Goal: Communication & Community: Participate in discussion

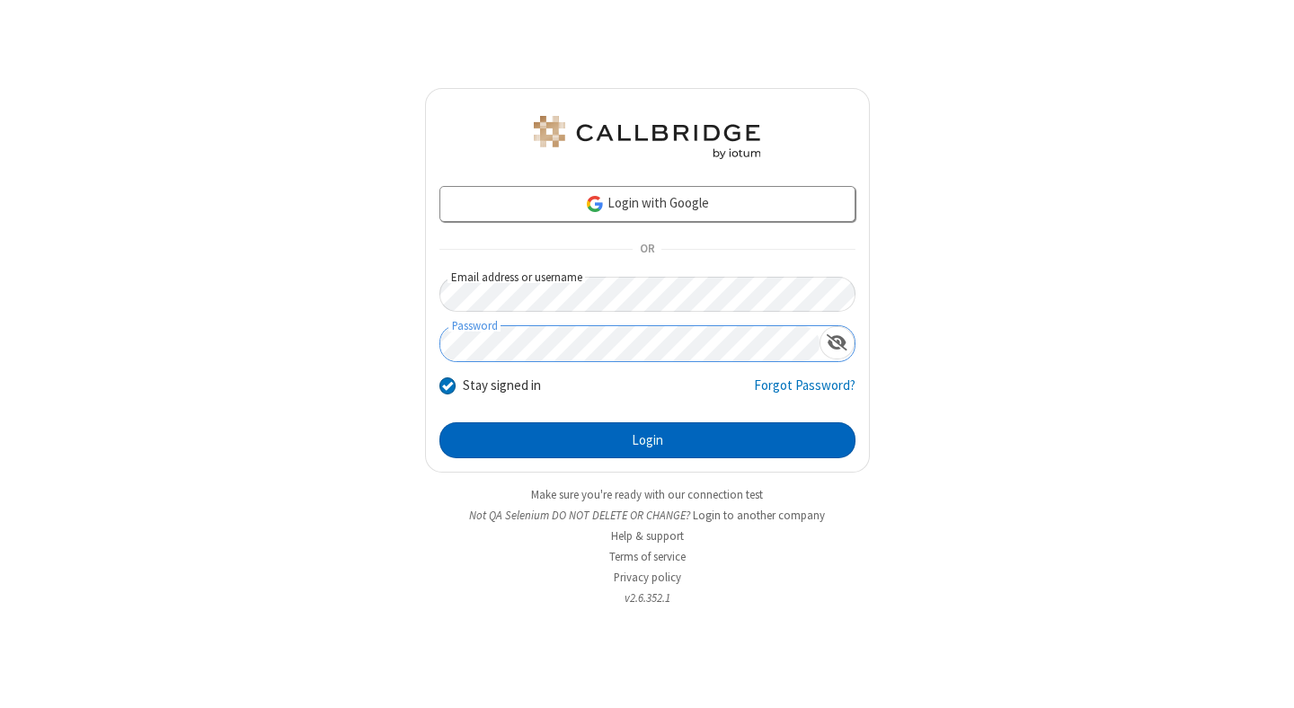
click at [647, 440] on button "Login" at bounding box center [647, 440] width 416 height 36
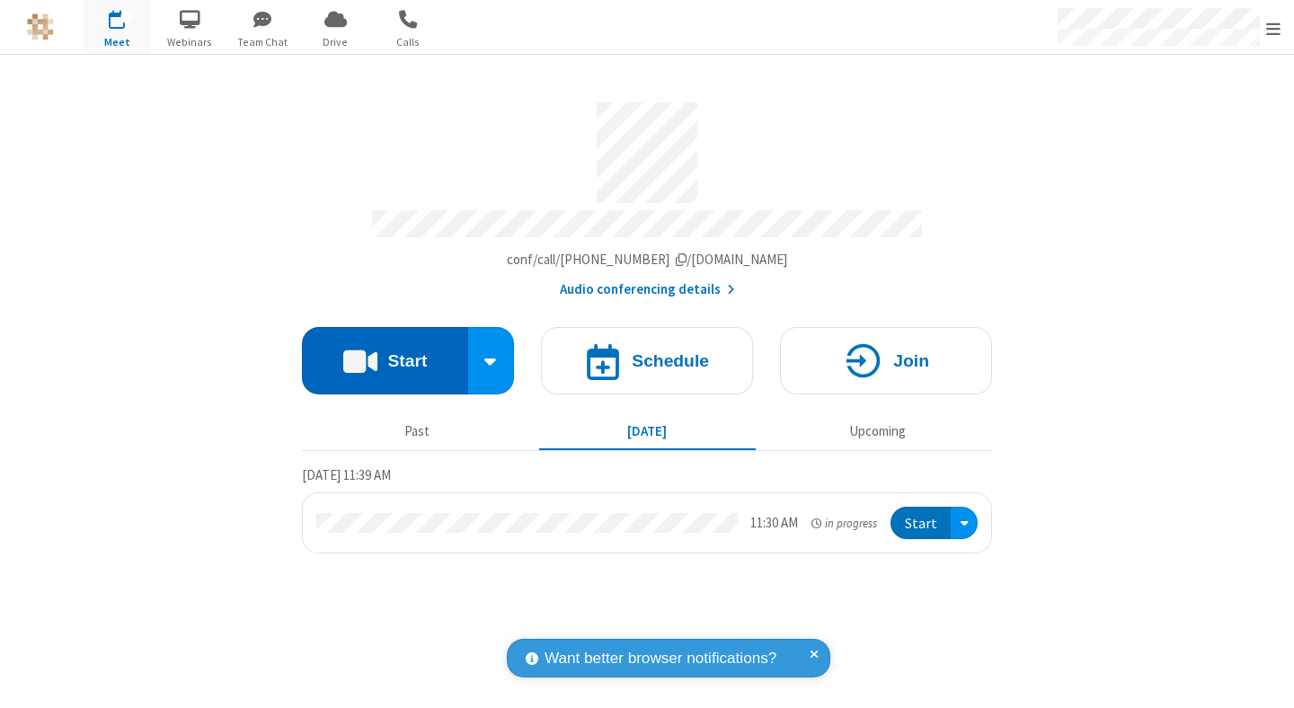
click at [385, 352] on button "Start" at bounding box center [385, 360] width 166 height 67
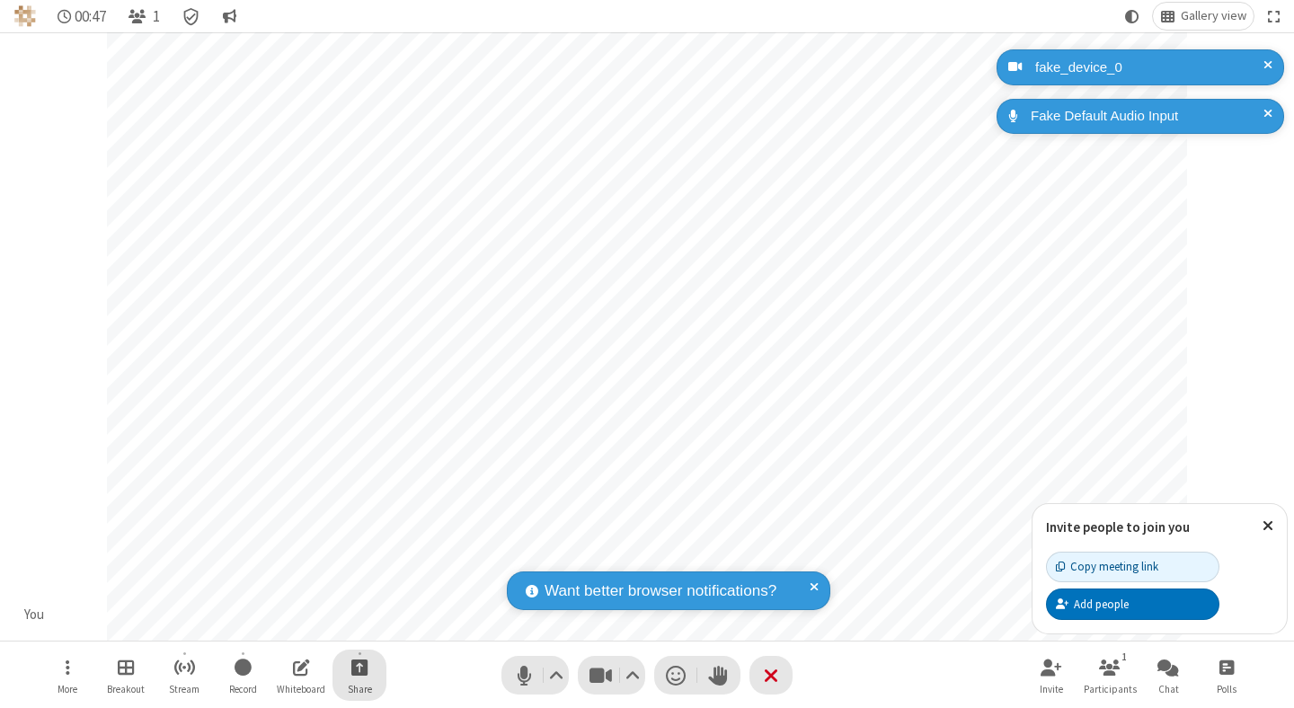
click at [359, 667] on span "Start sharing" at bounding box center [359, 667] width 17 height 22
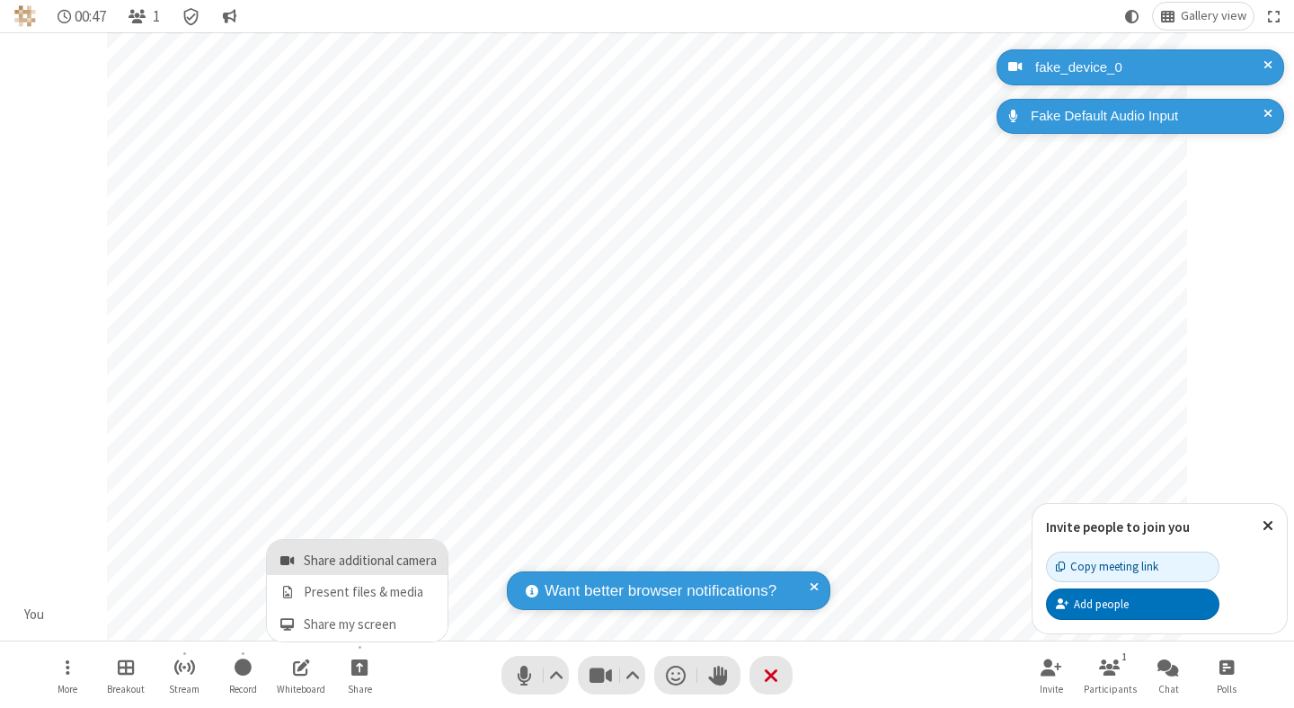
click at [358, 557] on span "Share additional camera" at bounding box center [370, 560] width 133 height 15
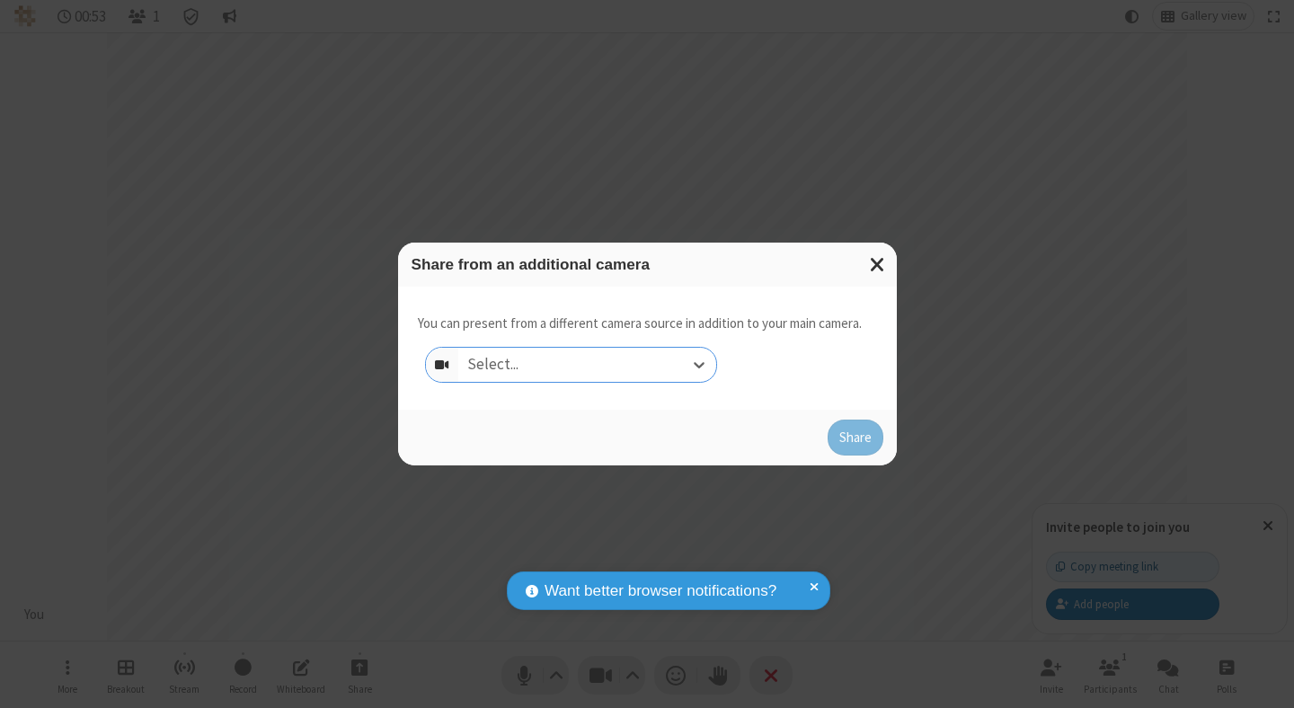
click at [587, 365] on div "Select..." at bounding box center [587, 365] width 258 height 34
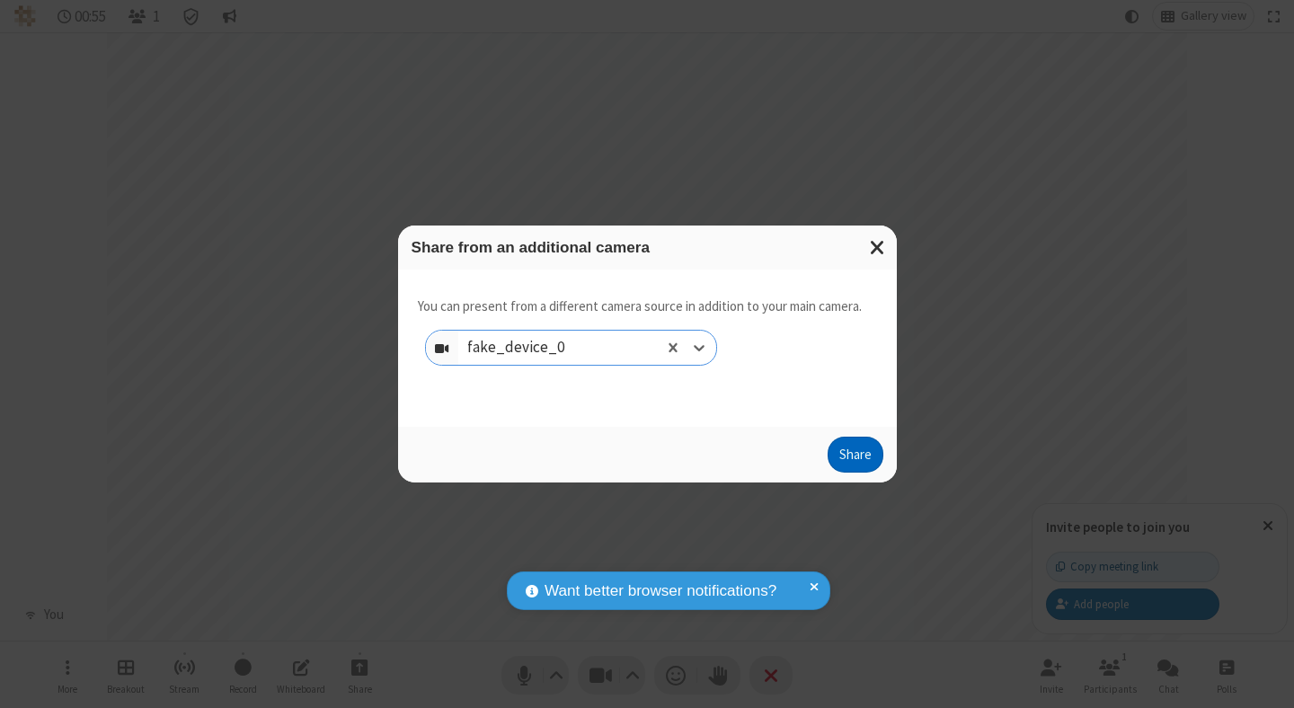
click at [854, 458] on button "Share" at bounding box center [855, 455] width 56 height 36
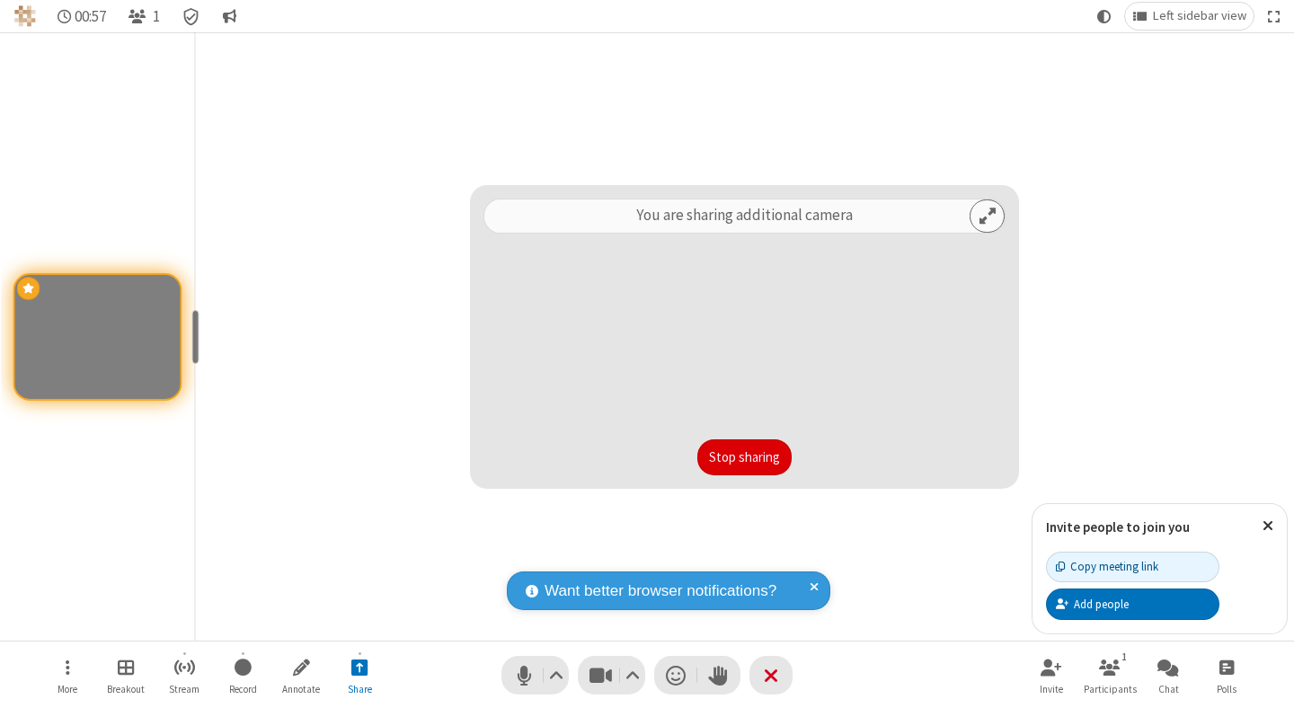
click at [744, 457] on button "Stop sharing" at bounding box center [744, 457] width 94 height 36
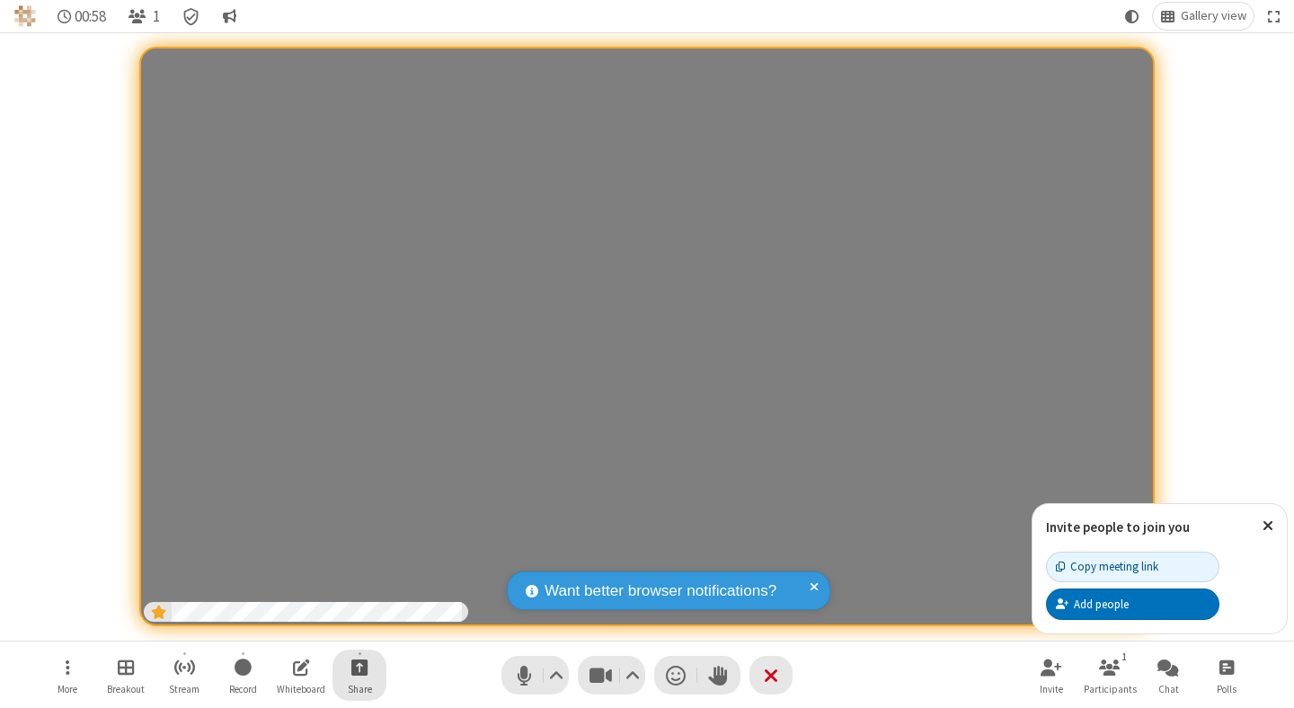
click at [359, 667] on span "Start sharing" at bounding box center [359, 667] width 17 height 22
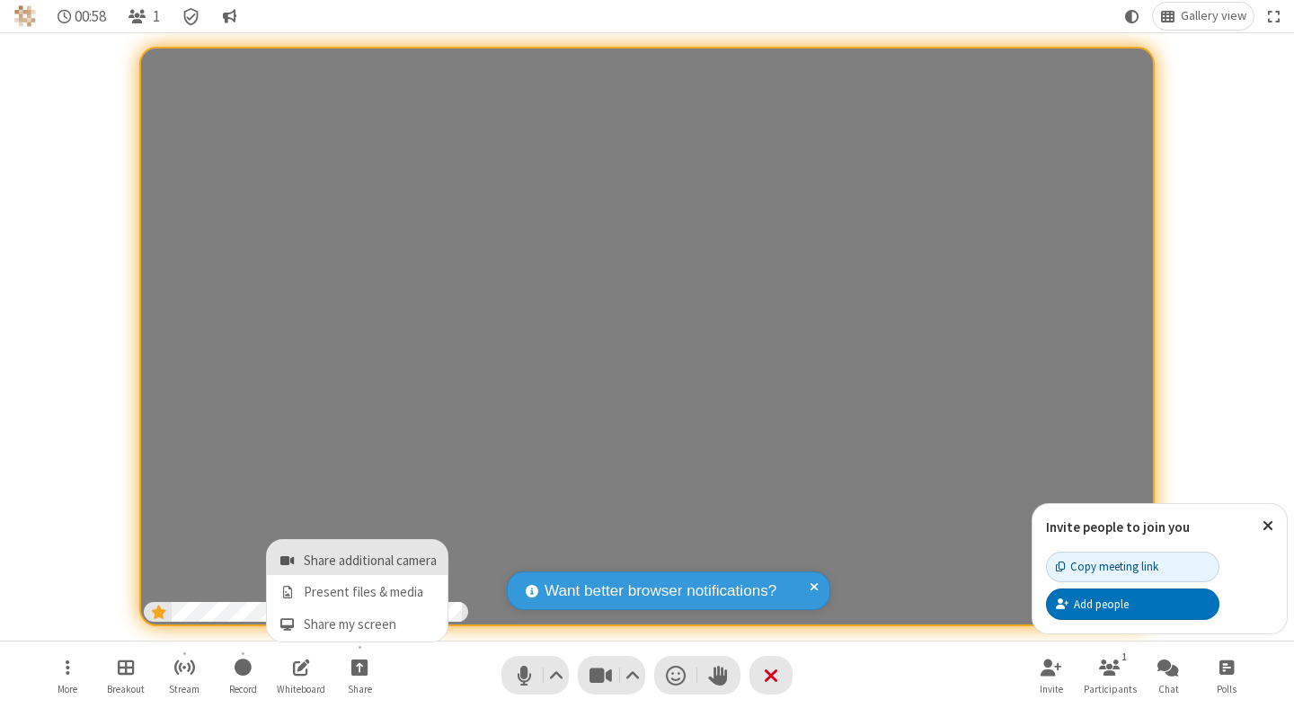
click at [358, 557] on span "Share additional camera" at bounding box center [370, 560] width 133 height 15
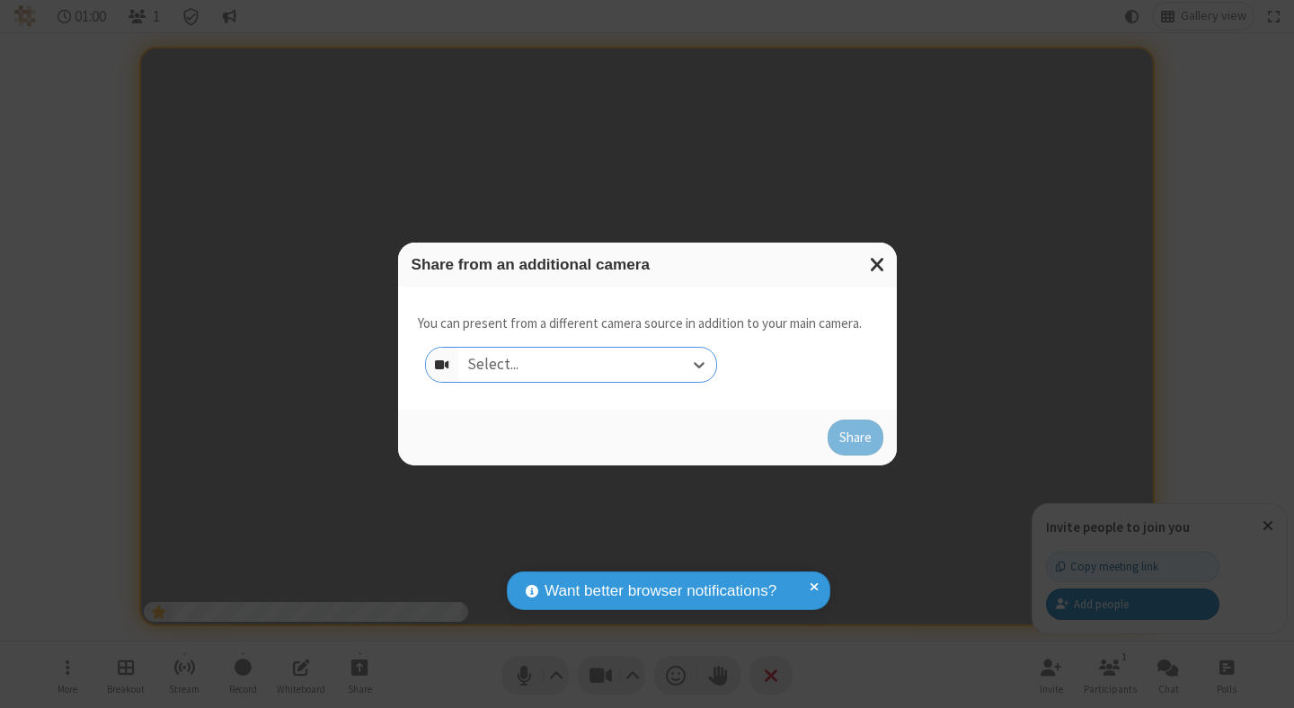
click at [587, 365] on div "Select..." at bounding box center [587, 365] width 258 height 34
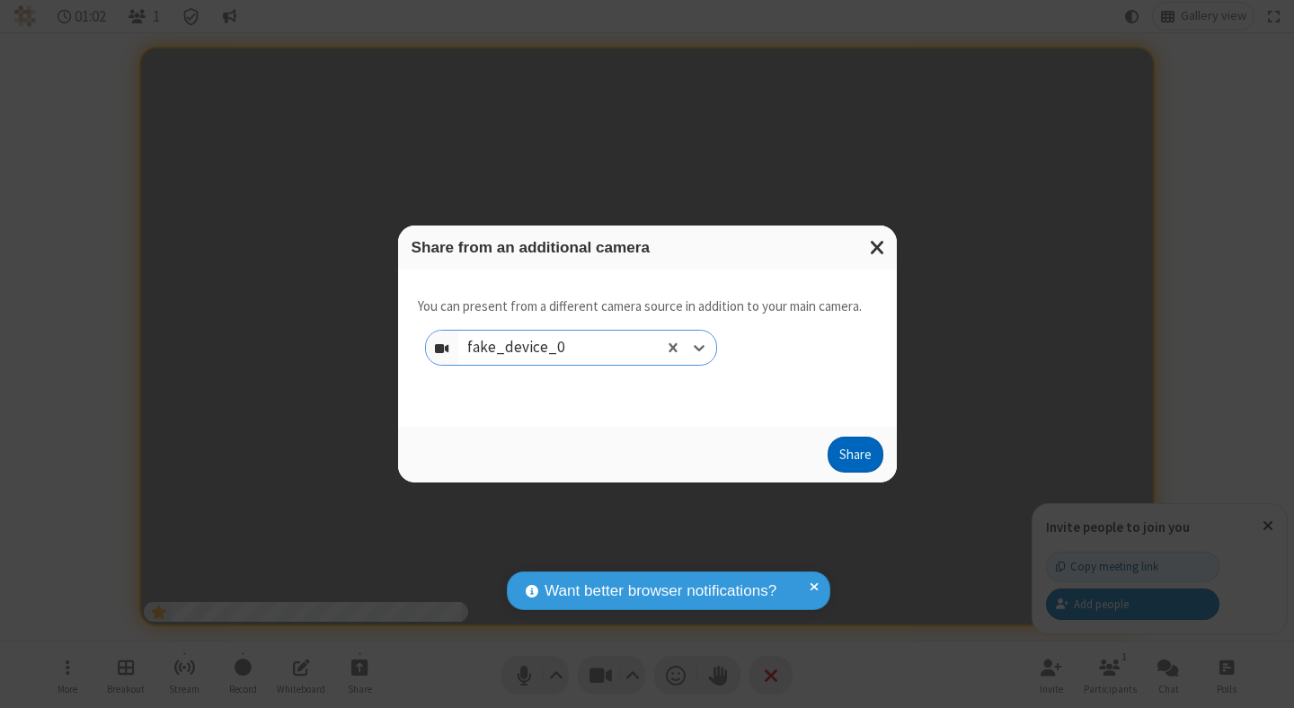
click at [854, 458] on button "Share" at bounding box center [855, 455] width 56 height 36
